Goal: Information Seeking & Learning: Compare options

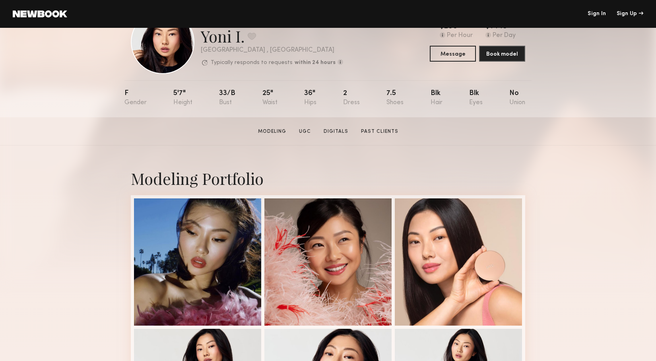
scroll to position [34, 0]
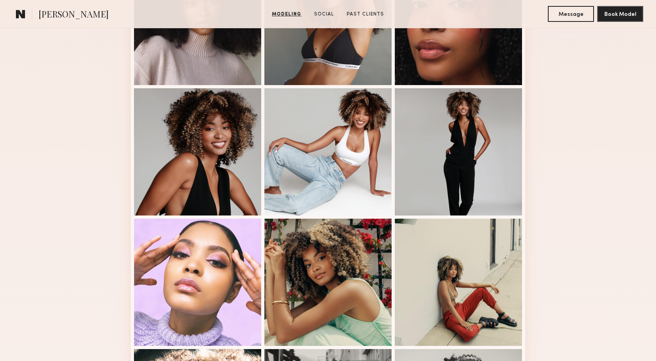
scroll to position [194, 0]
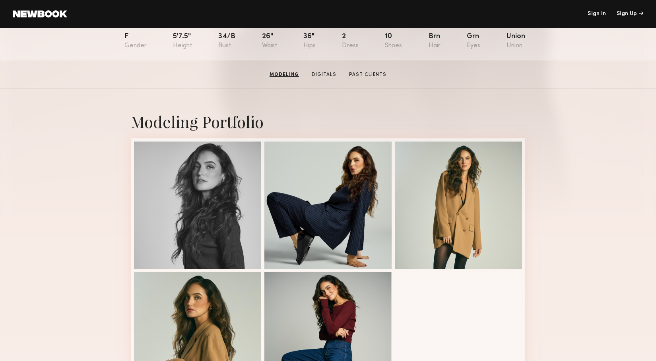
scroll to position [30, 0]
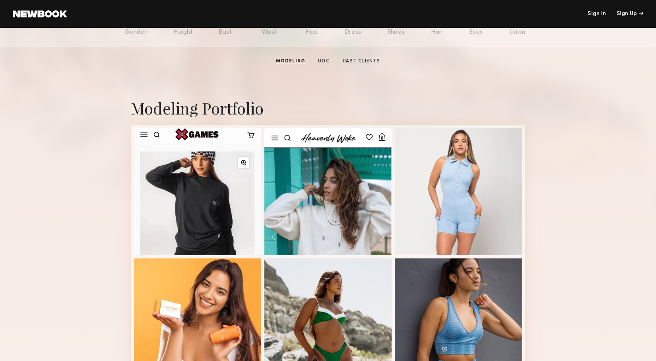
scroll to position [106, 0]
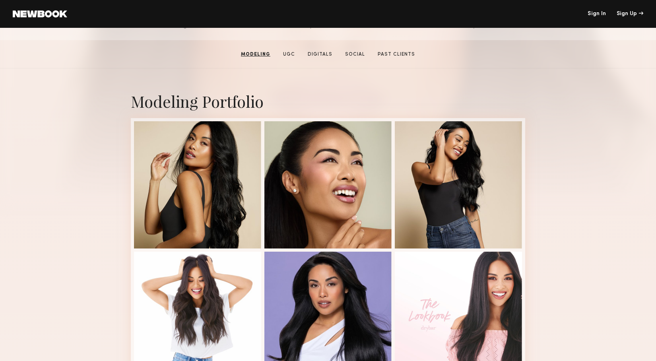
scroll to position [42, 0]
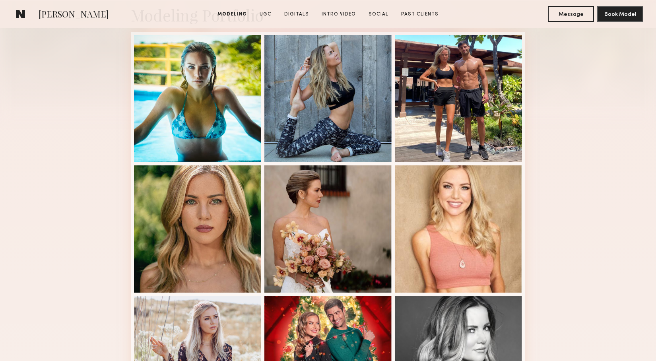
scroll to position [30, 0]
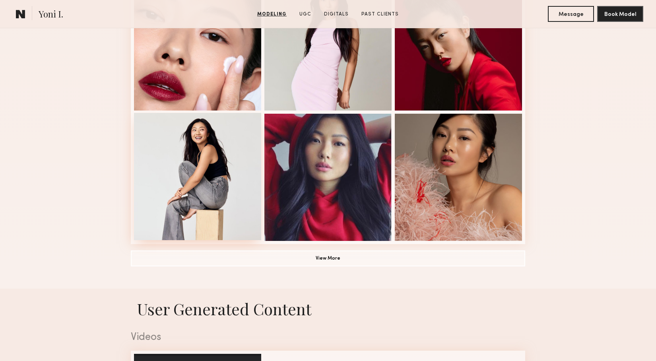
scroll to position [550, 0]
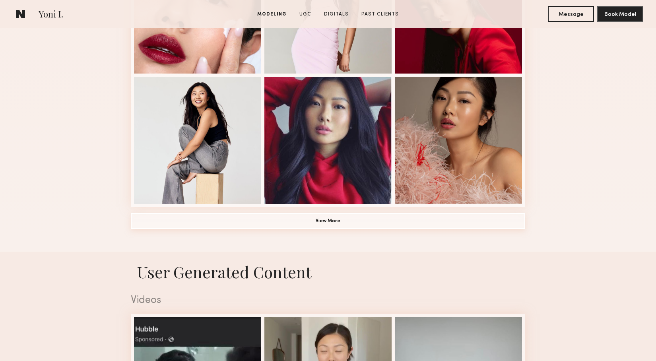
click at [213, 222] on button "View More" at bounding box center [328, 221] width 394 height 16
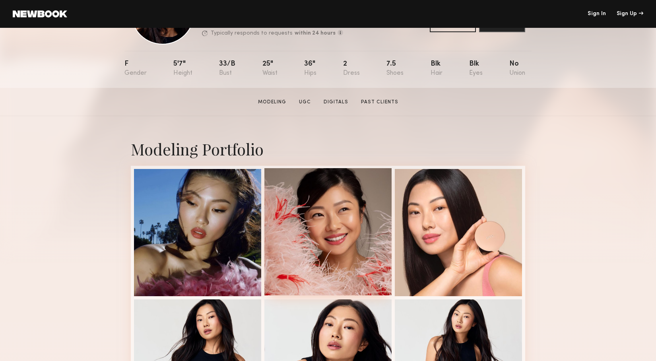
scroll to position [67, 0]
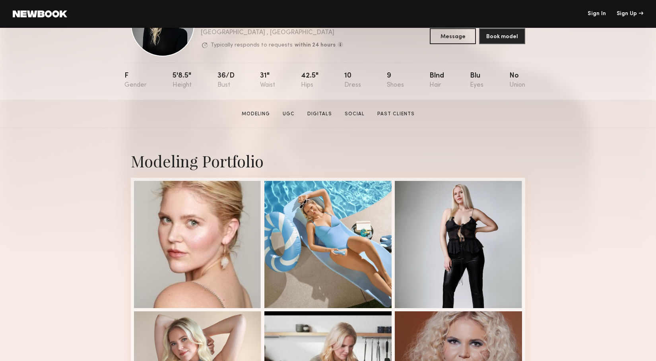
scroll to position [56, 0]
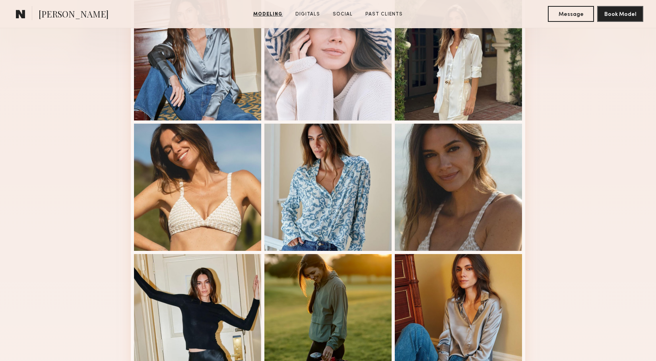
scroll to position [220, 0]
